Goal: Task Accomplishment & Management: Manage account settings

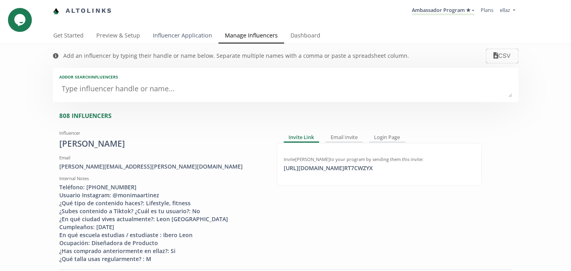
click at [160, 36] on link "Influencer Application" at bounding box center [183, 36] width 72 height 16
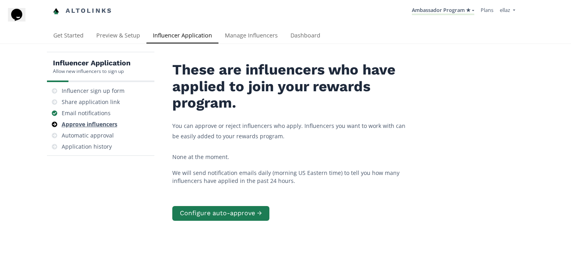
click at [96, 126] on div "Approve influencers" at bounding box center [90, 124] width 56 height 8
click at [306, 38] on link "Dashboard" at bounding box center [305, 36] width 43 height 16
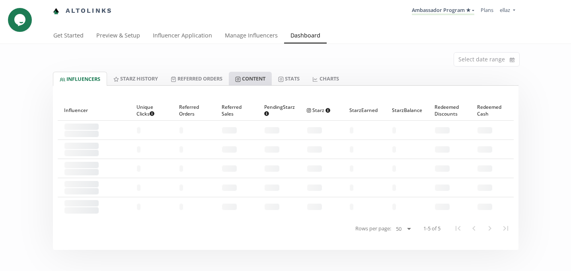
click at [258, 75] on link "Content" at bounding box center [250, 79] width 43 height 14
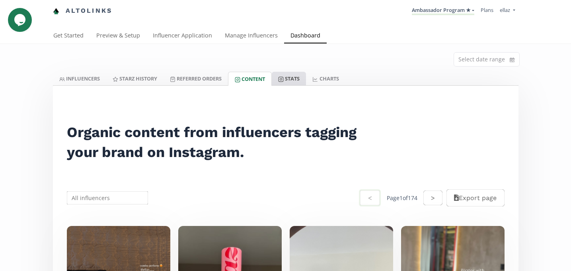
click at [278, 82] on link "Stats" at bounding box center [289, 79] width 34 height 14
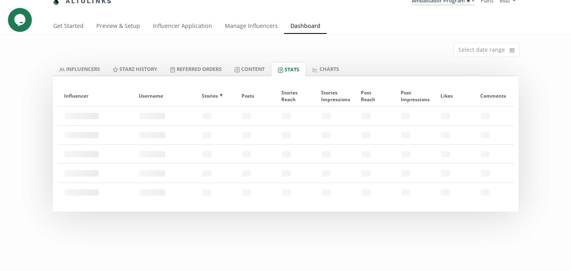
scroll to position [12, 0]
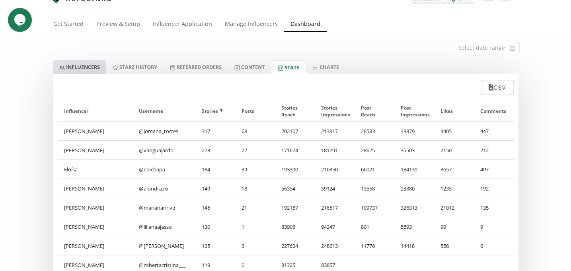
click at [84, 70] on link "INFLUENCERS" at bounding box center [79, 67] width 53 height 14
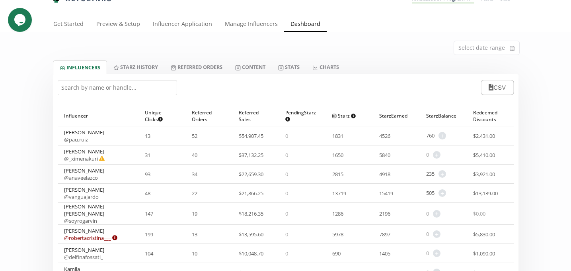
click at [114, 90] on input "text" at bounding box center [117, 87] width 119 height 15
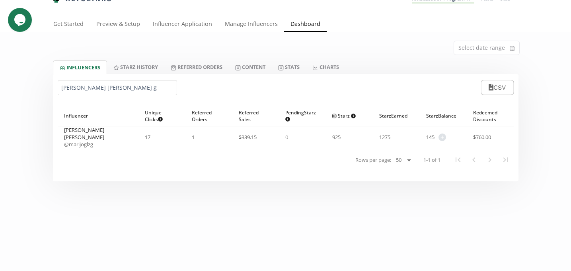
type input "maria jose g"
click at [82, 141] on link "@ marijoglzg" at bounding box center [78, 144] width 29 height 7
click at [192, 21] on link "Influencer Application" at bounding box center [183, 25] width 72 height 16
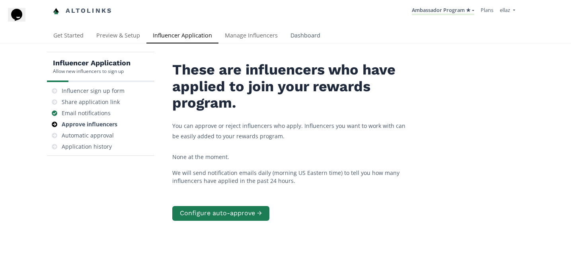
click at [306, 29] on link "Dashboard" at bounding box center [305, 36] width 43 height 16
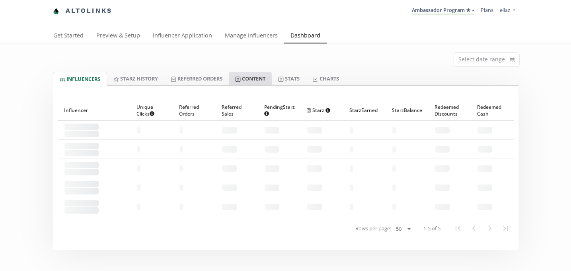
click at [270, 81] on link "Content" at bounding box center [250, 79] width 43 height 14
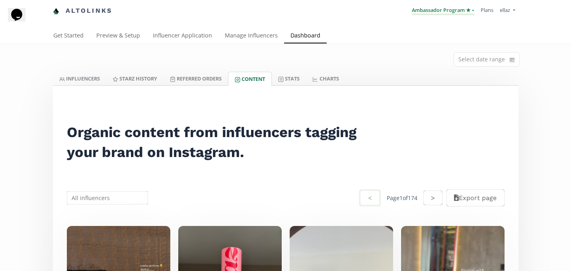
click at [432, 10] on link "Ambassador Program ★" at bounding box center [443, 10] width 63 height 9
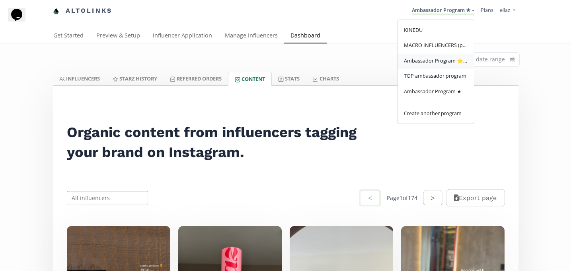
click at [442, 64] on span "Ambassador Program ⭐️⭐️" at bounding box center [436, 60] width 64 height 7
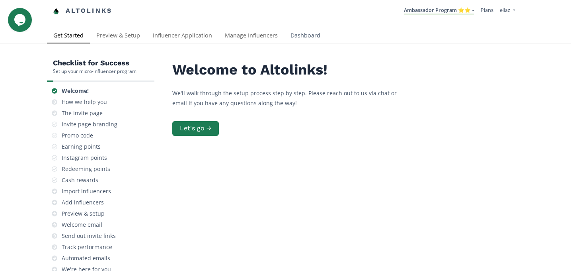
click at [303, 38] on link "Dashboard" at bounding box center [305, 36] width 43 height 16
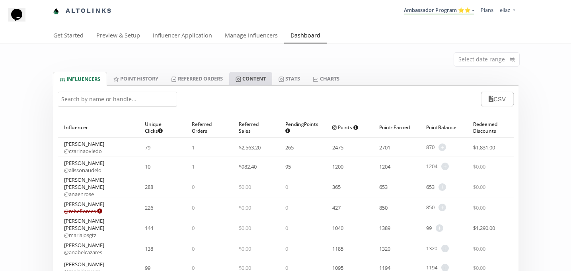
click at [253, 79] on link "Content" at bounding box center [250, 79] width 43 height 14
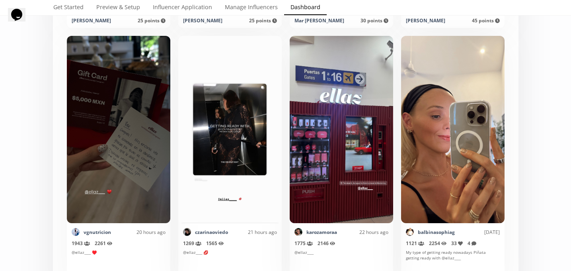
scroll to position [453, 0]
